Goal: Find specific page/section: Find specific page/section

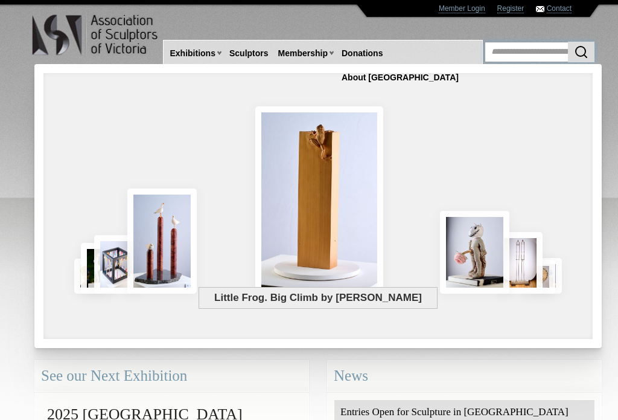
click at [542, 50] on input "text" at bounding box center [540, 52] width 110 height 21
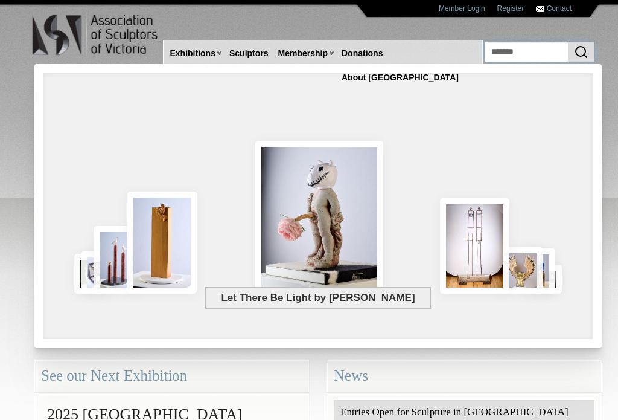
type input "*******"
click at [581, 51] on button "submit" at bounding box center [581, 52] width 27 height 21
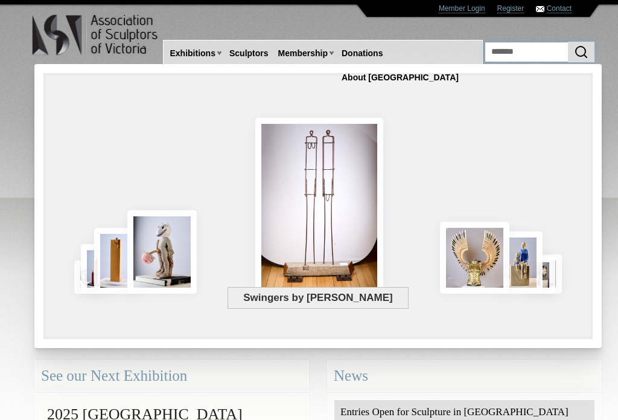
click at [581, 51] on button "submit" at bounding box center [581, 52] width 27 height 21
click at [448, 113] on div at bounding box center [318, 184] width 531 height 181
click at [251, 53] on link "Sculptors" at bounding box center [249, 53] width 49 height 22
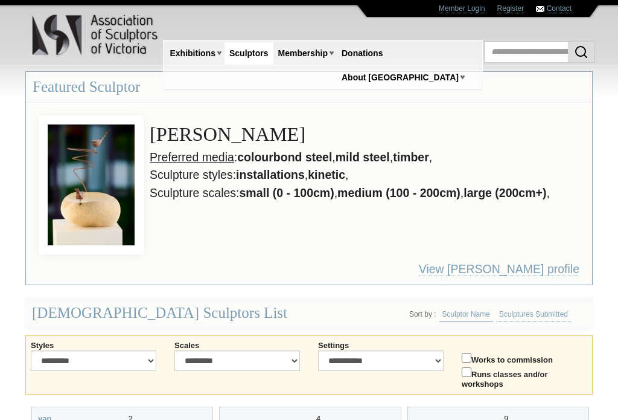
click at [565, 7] on link "Contact" at bounding box center [559, 8] width 25 height 9
